Goal: Task Accomplishment & Management: Complete application form

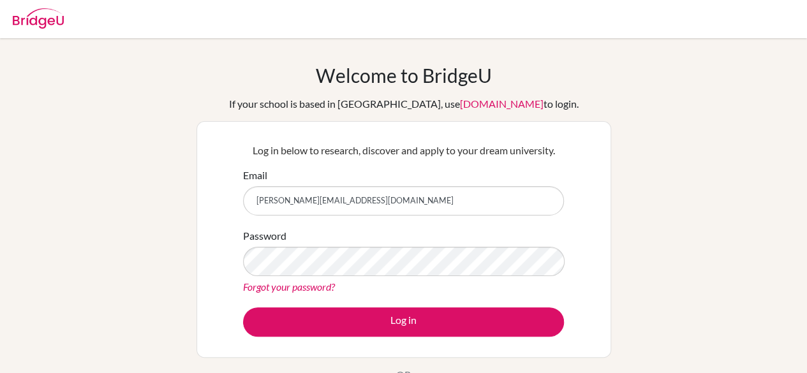
click at [243, 307] on button "Log in" at bounding box center [403, 321] width 321 height 29
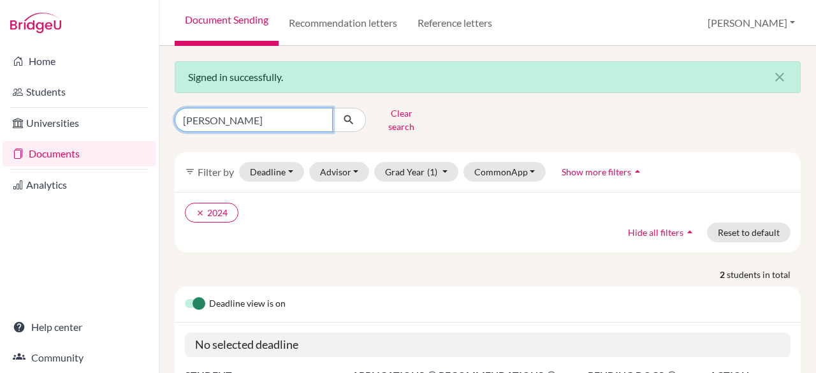
click at [240, 126] on input "[PERSON_NAME]" at bounding box center [254, 120] width 158 height 24
click at [240, 126] on input "abdullah" at bounding box center [254, 120] width 158 height 24
type input "feras"
click button "submit" at bounding box center [349, 120] width 34 height 24
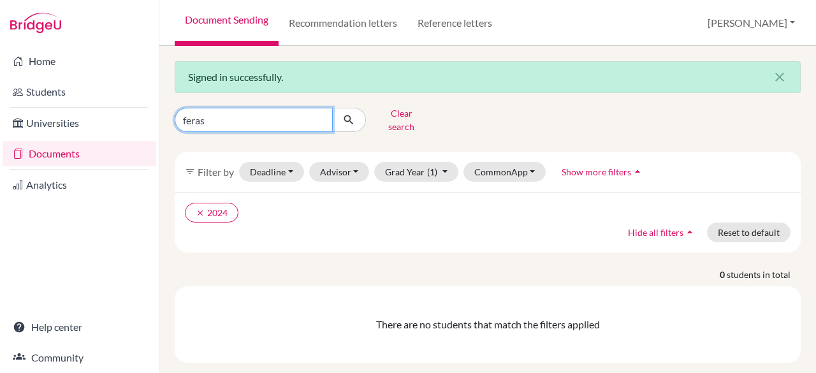
click at [325, 116] on input "feras" at bounding box center [254, 120] width 158 height 24
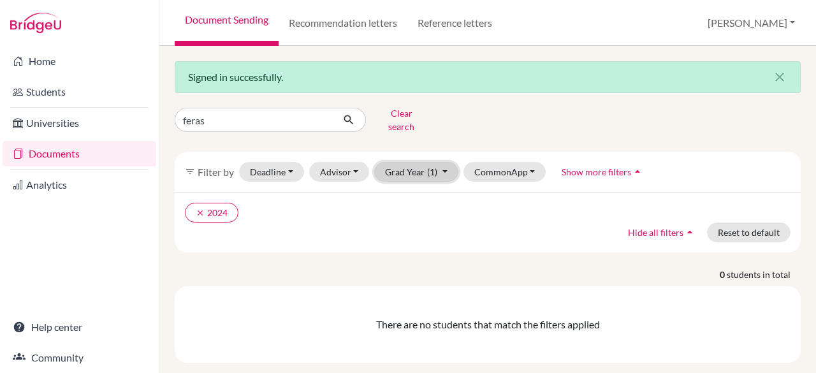
click at [423, 171] on button "Grad Year (1)" at bounding box center [416, 172] width 84 height 20
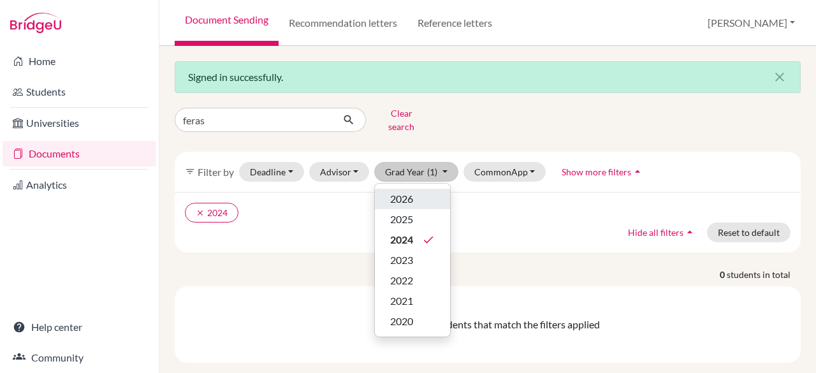
click at [414, 191] on div "2026" at bounding box center [412, 198] width 45 height 15
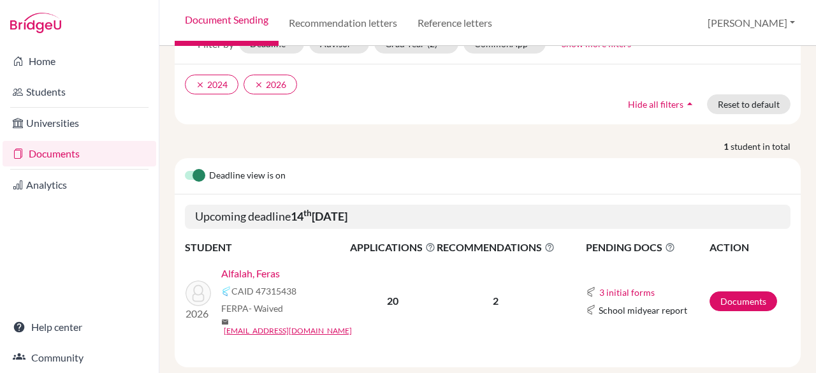
scroll to position [134, 0]
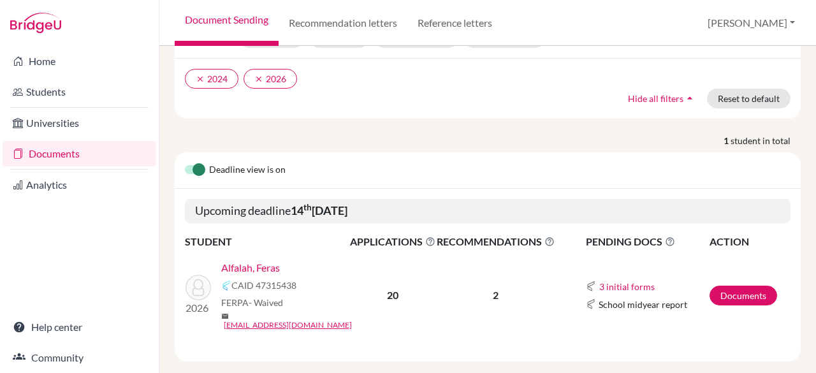
click at [263, 260] on link "Alfalah, Feras" at bounding box center [250, 267] width 59 height 15
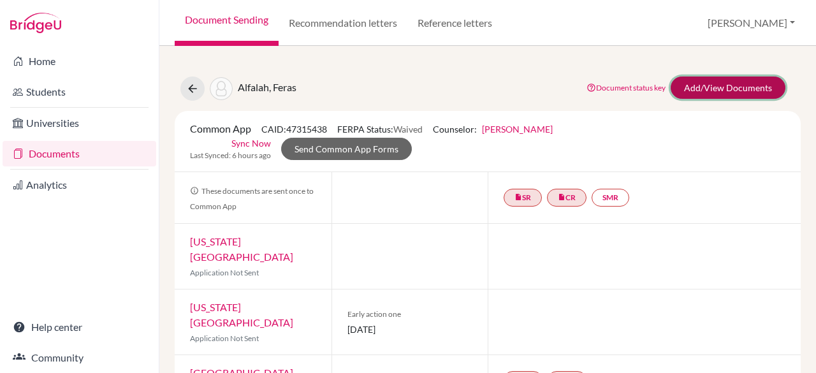
click at [733, 85] on link "Add/View Documents" at bounding box center [728, 88] width 115 height 22
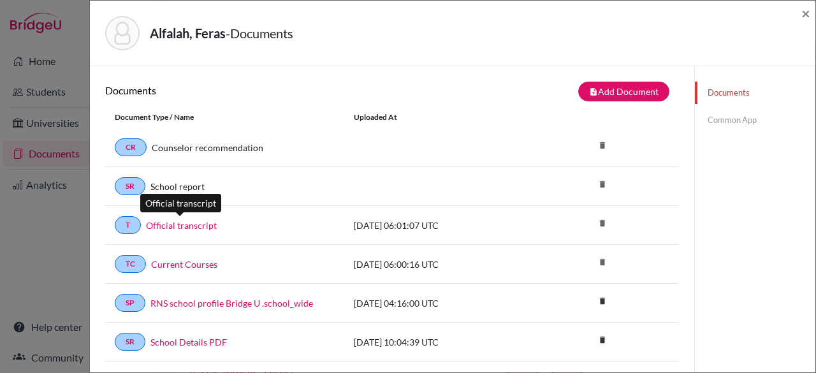
click at [189, 220] on link "Official transcript" at bounding box center [181, 225] width 71 height 13
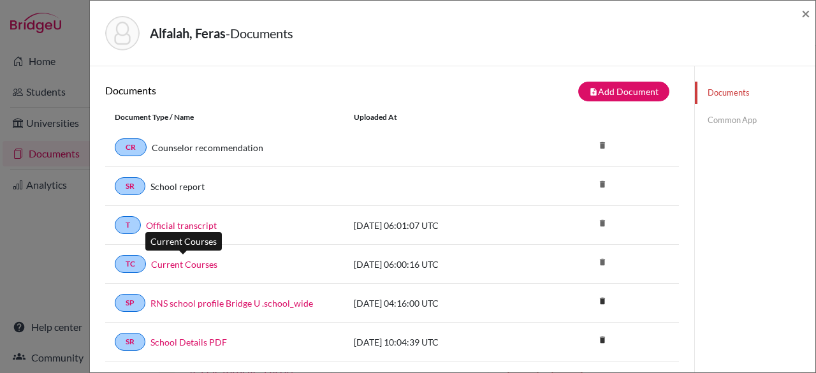
click at [161, 261] on link "Current Courses" at bounding box center [184, 264] width 66 height 13
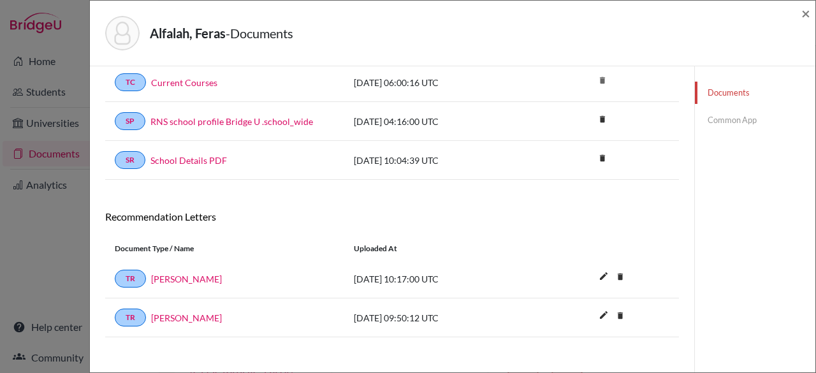
scroll to position [186, 0]
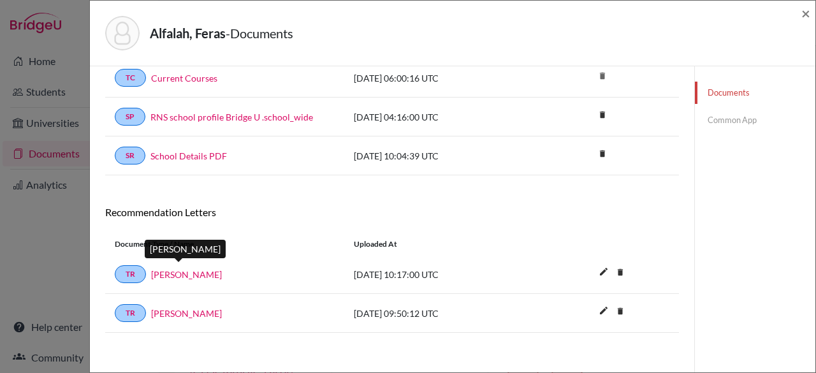
click at [179, 268] on link "[PERSON_NAME]" at bounding box center [186, 274] width 71 height 13
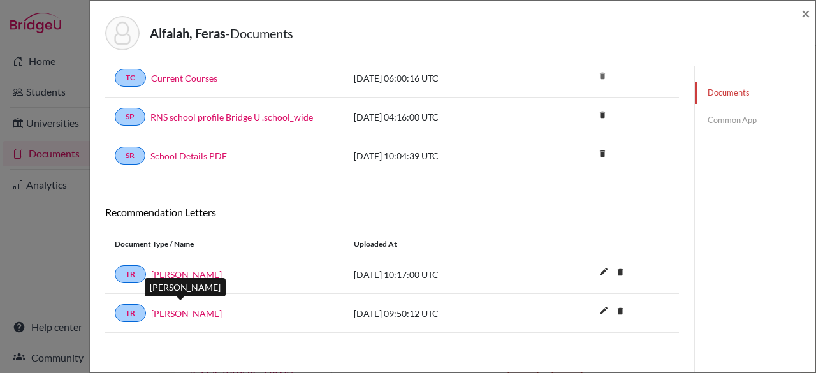
click at [203, 308] on link "[PERSON_NAME]" at bounding box center [186, 313] width 71 height 13
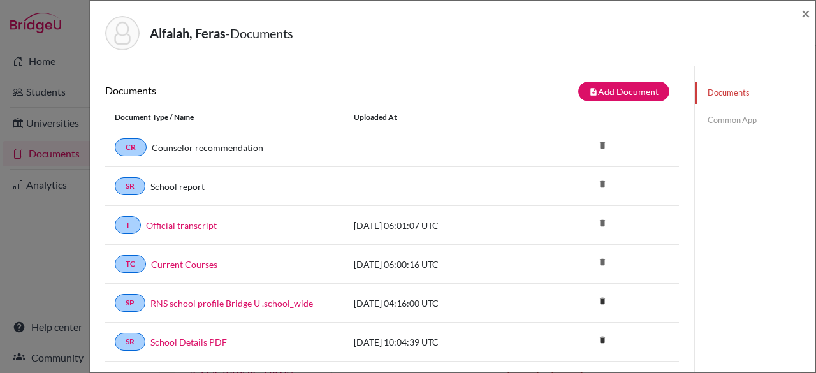
click at [719, 119] on link "Common App" at bounding box center [755, 120] width 121 height 22
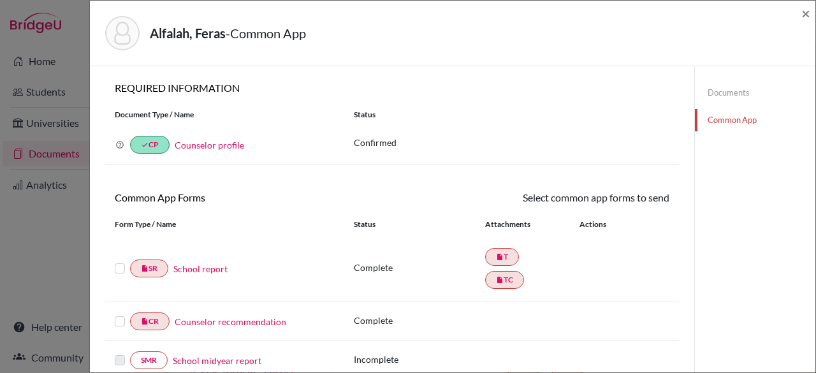
click at [117, 261] on label at bounding box center [120, 261] width 10 height 0
click at [0, 0] on input "checkbox" at bounding box center [0, 0] width 0 height 0
click at [115, 328] on div at bounding box center [122, 322] width 15 height 15
click at [116, 326] on div at bounding box center [122, 322] width 15 height 15
click at [121, 315] on label at bounding box center [120, 315] width 10 height 0
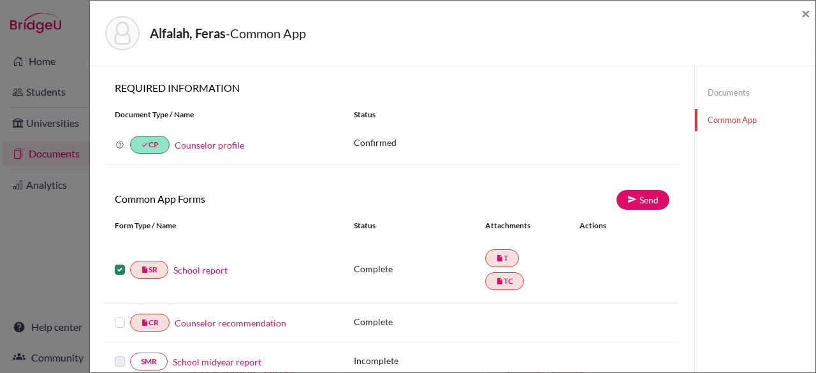
click at [0, 0] on input "checkbox" at bounding box center [0, 0] width 0 height 0
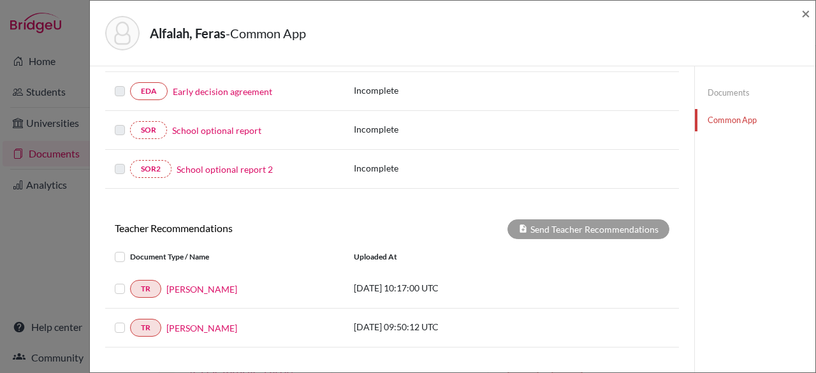
scroll to position [349, 0]
click at [130, 280] on label at bounding box center [130, 280] width 0 height 0
click at [0, 0] on input "checkbox" at bounding box center [0, 0] width 0 height 0
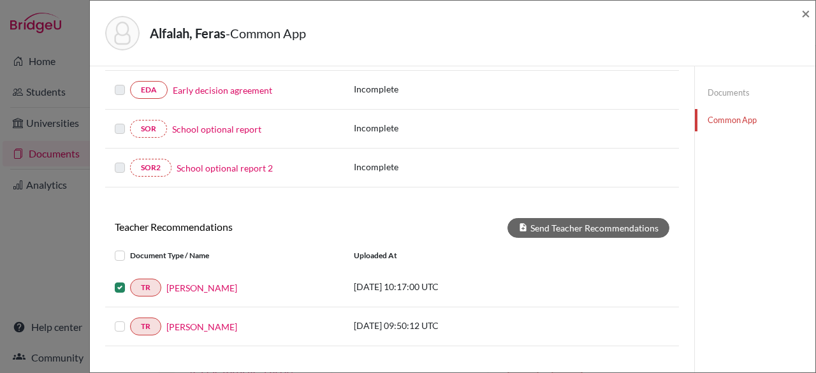
click at [130, 280] on label at bounding box center [130, 280] width 0 height 0
click at [0, 0] on input "checkbox" at bounding box center [0, 0] width 0 height 0
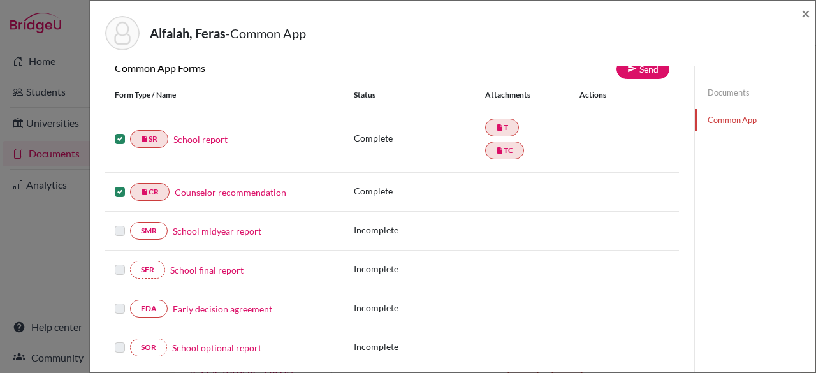
scroll to position [71, 0]
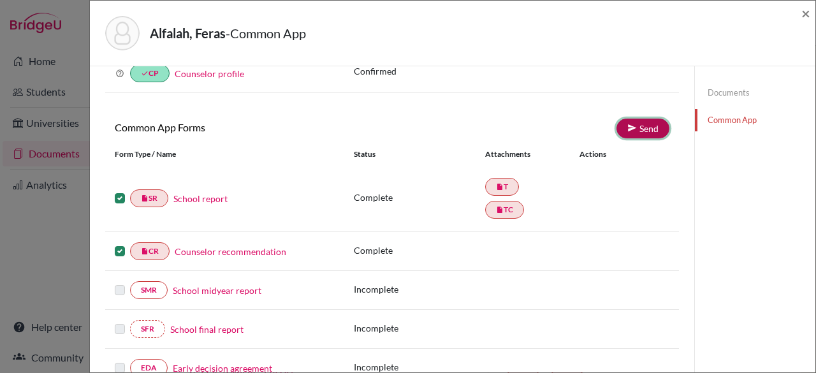
click at [617, 128] on link "Send" at bounding box center [643, 129] width 53 height 20
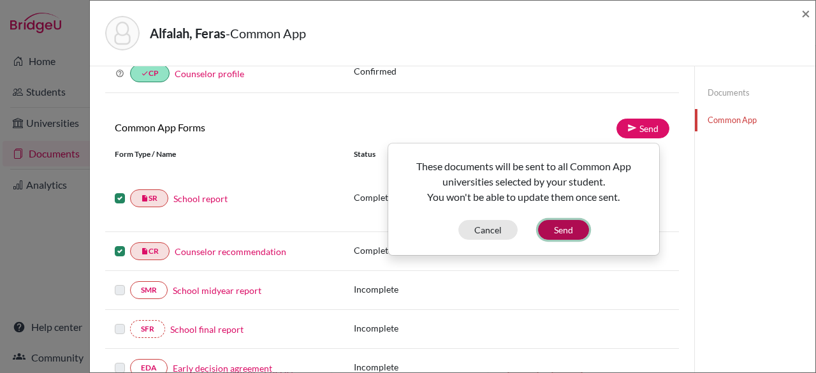
click at [565, 228] on button "Send" at bounding box center [563, 230] width 51 height 20
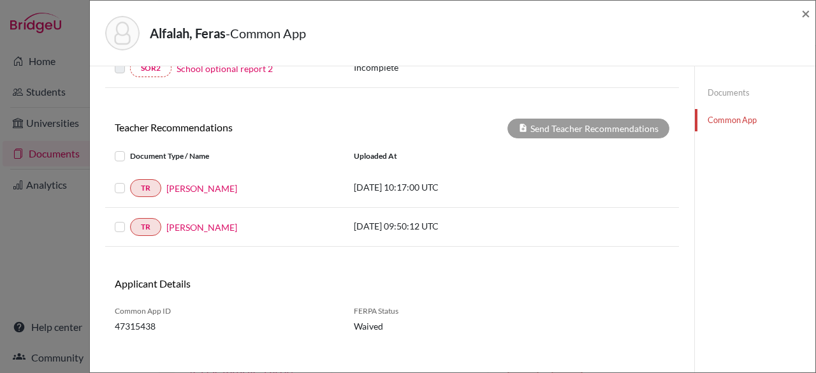
scroll to position [460, 0]
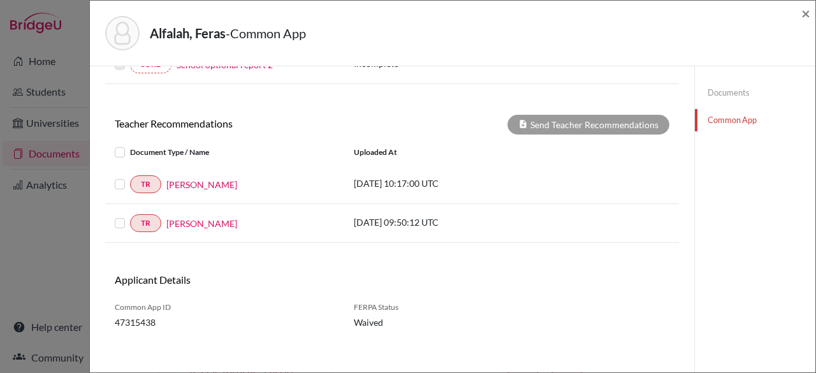
click at [130, 177] on label at bounding box center [130, 177] width 0 height 0
click at [0, 0] on input "checkbox" at bounding box center [0, 0] width 0 height 0
click at [115, 223] on div at bounding box center [122, 223] width 15 height 15
click at [130, 216] on label at bounding box center [130, 216] width 0 height 0
click at [0, 0] on input "checkbox" at bounding box center [0, 0] width 0 height 0
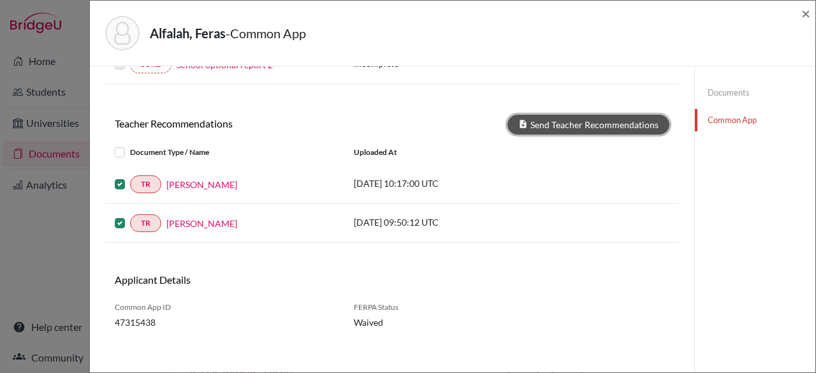
click at [553, 121] on button "Send Teacher Recommendations" at bounding box center [589, 125] width 162 height 20
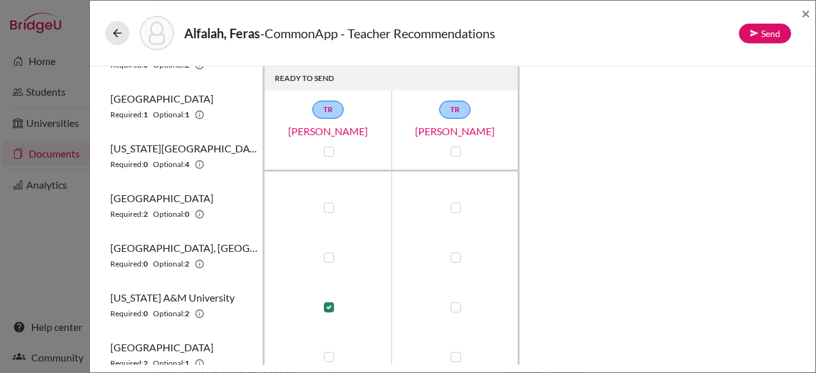
scroll to position [553, 0]
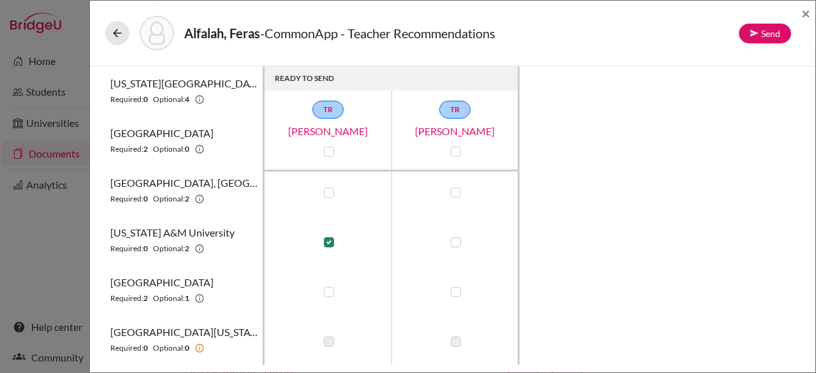
click at [330, 245] on label at bounding box center [329, 242] width 10 height 10
click at [330, 245] on input "checkbox" at bounding box center [326, 241] width 10 height 13
checkbox input "false"
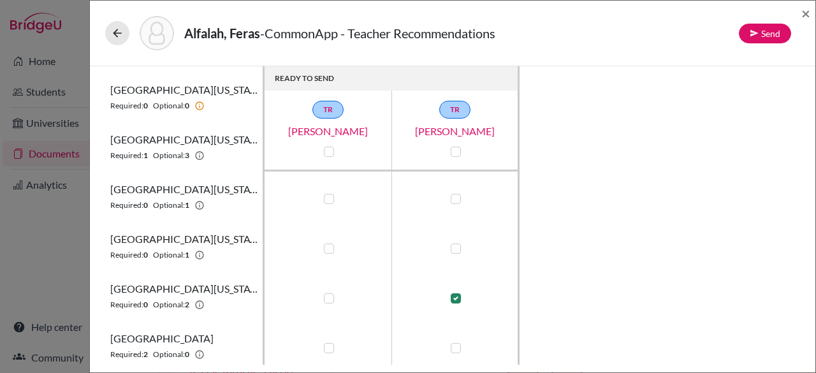
scroll to position [799, 0]
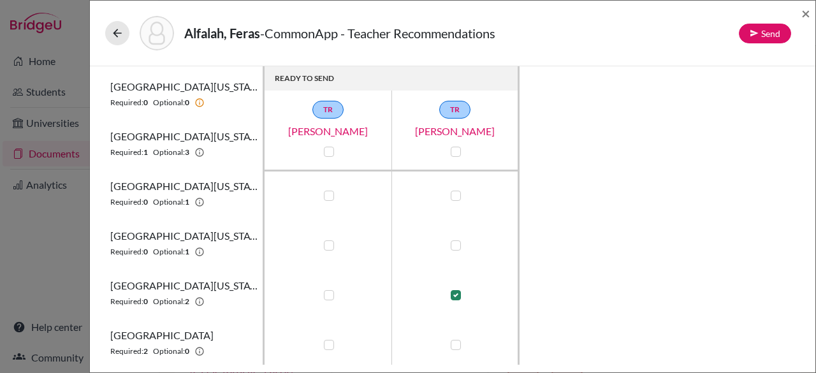
click at [328, 297] on label at bounding box center [329, 295] width 10 height 10
click at [328, 297] on input "checkbox" at bounding box center [326, 294] width 10 height 13
checkbox input "true"
click at [763, 34] on button "Send" at bounding box center [765, 34] width 52 height 20
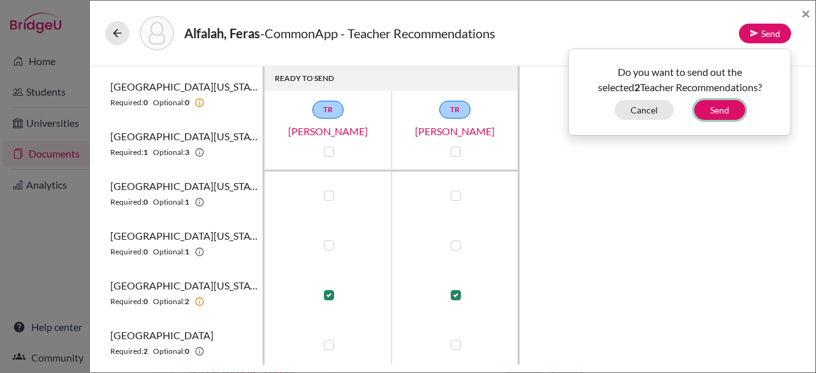
click at [714, 103] on button "Send" at bounding box center [719, 110] width 51 height 20
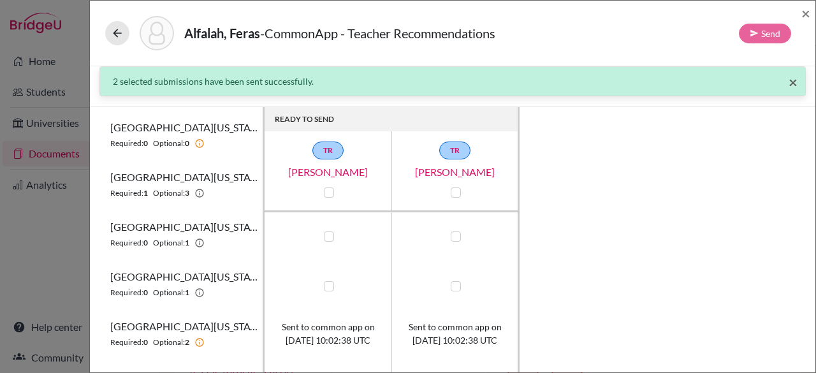
click at [789, 81] on span "×" at bounding box center [793, 82] width 9 height 18
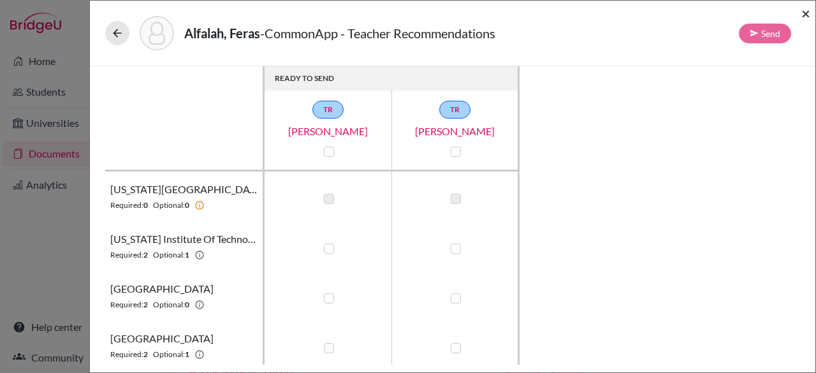
click at [806, 12] on span "×" at bounding box center [806, 13] width 9 height 18
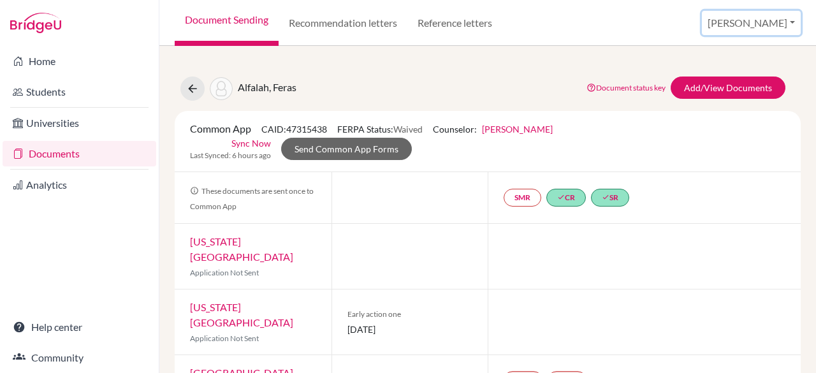
click at [782, 28] on button "[PERSON_NAME]" at bounding box center [751, 23] width 99 height 24
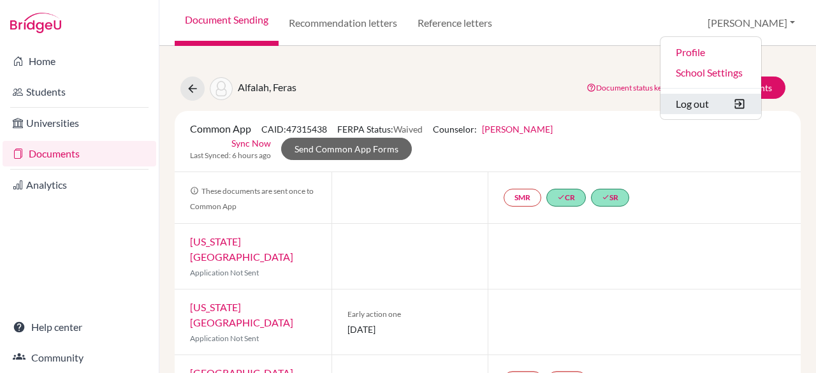
click at [754, 99] on button "Log out" at bounding box center [711, 104] width 101 height 20
